Goal: Find specific page/section: Find specific page/section

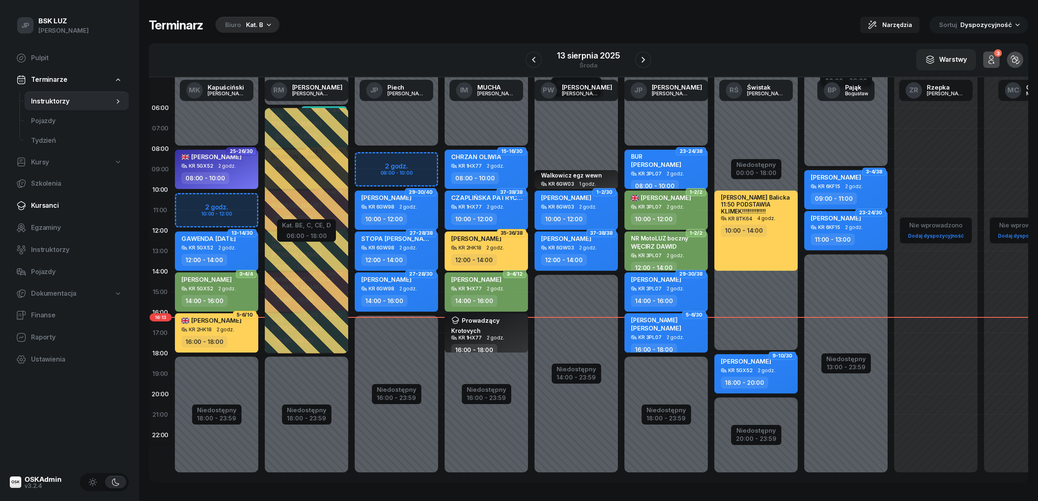
click at [47, 207] on span "Kursanci" at bounding box center [76, 205] width 91 height 11
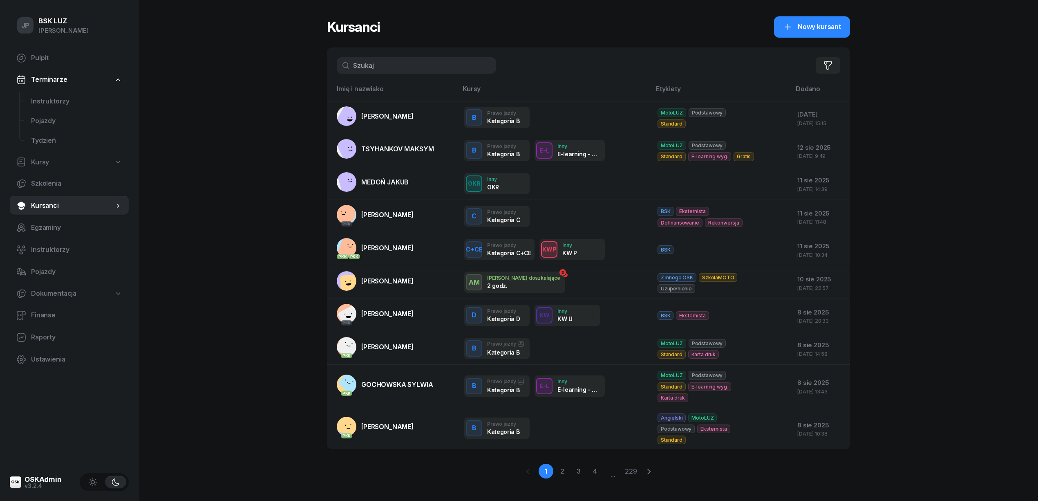
click at [388, 68] on input "text" at bounding box center [416, 65] width 159 height 16
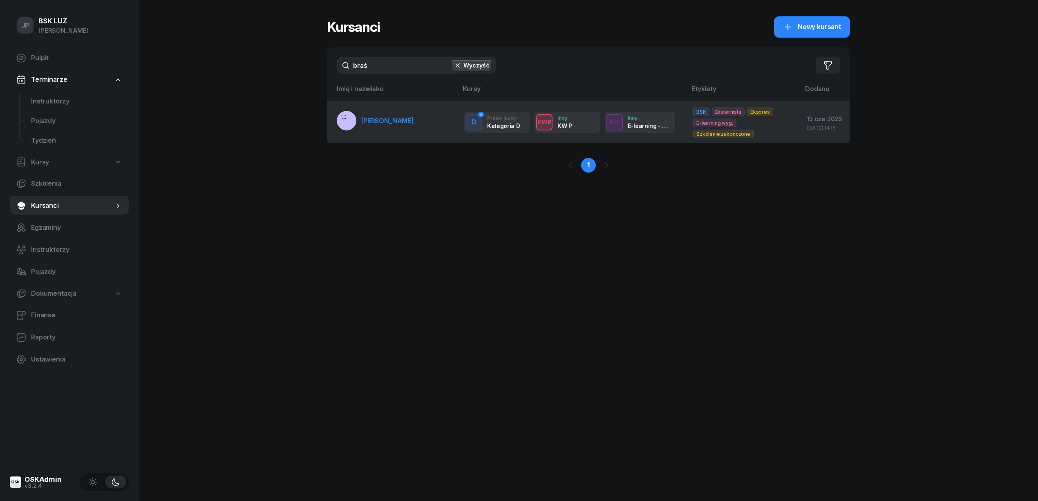
type input "braś"
click at [385, 119] on span "[PERSON_NAME]" at bounding box center [387, 121] width 52 height 8
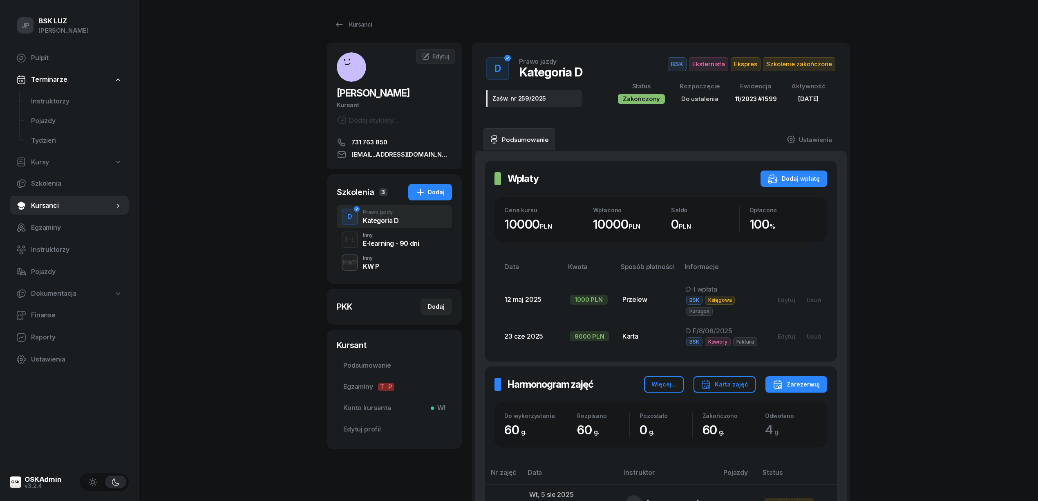
click at [362, 261] on div "KWP Inny KW P" at bounding box center [394, 262] width 115 height 23
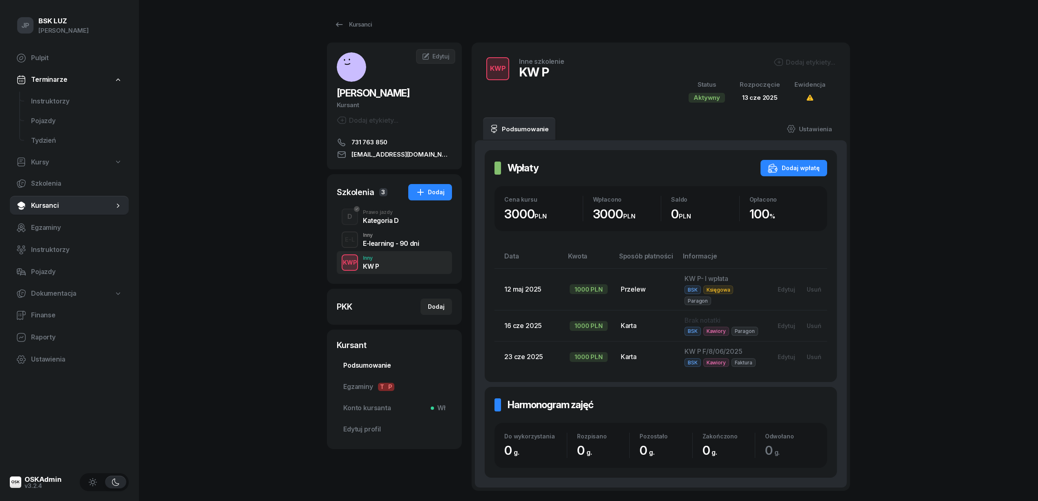
click at [353, 363] on span "Podsumowanie" at bounding box center [394, 365] width 102 height 11
